Goal: Information Seeking & Learning: Learn about a topic

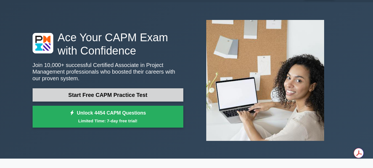
scroll to position [28, 0]
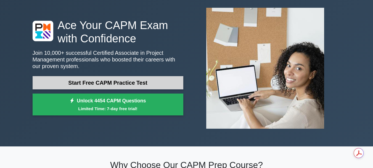
click at [133, 84] on link "Start Free CAPM Practice Test" at bounding box center [108, 82] width 151 height 13
